Goal: Task Accomplishment & Management: Manage account settings

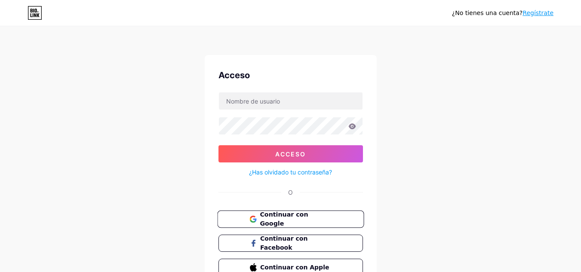
click at [283, 219] on font "Continuar con Google" at bounding box center [284, 219] width 48 height 16
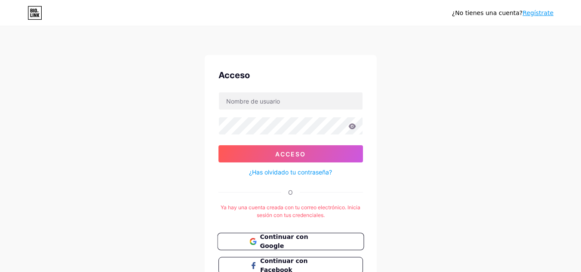
click at [333, 245] on button "Continuar con Google" at bounding box center [290, 242] width 147 height 18
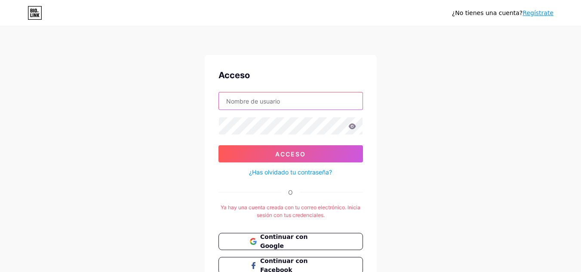
click at [316, 99] on input "text" at bounding box center [291, 101] width 144 height 17
type input "osorojoagencia@gmail.com"
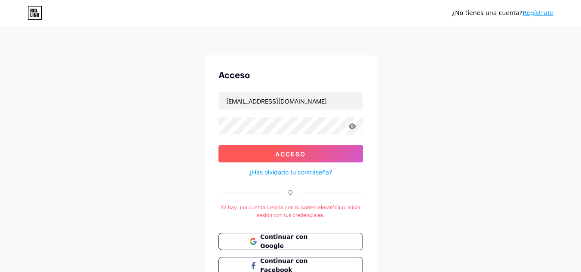
click at [313, 154] on button "Acceso" at bounding box center [291, 153] width 145 height 17
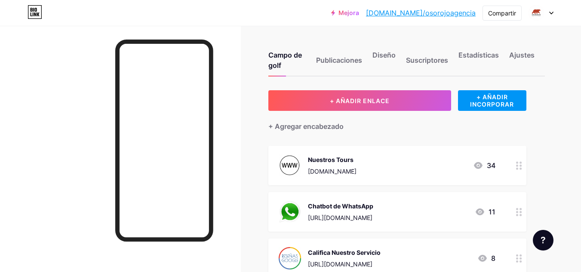
click at [373, 212] on div "Chatbot de WhatsApp https://wa.me/573183974561?text=Quiero%20dejar%20huella%20c…" at bounding box center [340, 212] width 65 height 22
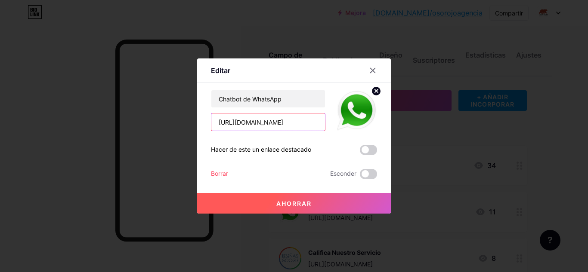
click at [293, 124] on input "https://wa.me/573183974561?text=Quiero%20dejar%20huella%20con%20Oso%20Rojo" at bounding box center [268, 122] width 114 height 17
drag, startPoint x: 216, startPoint y: 120, endPoint x: 397, endPoint y: 118, distance: 180.3
click at [397, 118] on div "Editar Contenido YouTube Reproduce videos de YouTube sin salir de tu página. AG…" at bounding box center [294, 136] width 588 height 272
